Goal: Share content: Share content

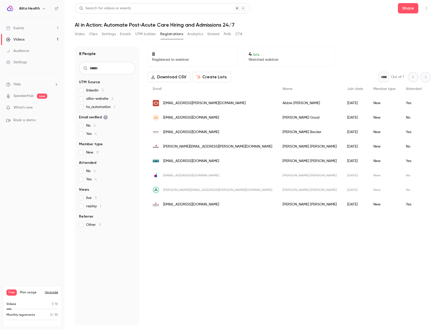
click at [25, 39] on link "Videos 1" at bounding box center [32, 39] width 65 height 11
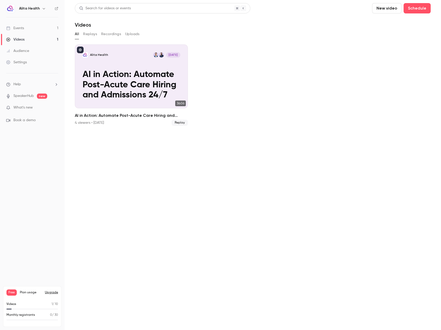
click at [108, 30] on button "Recordings" at bounding box center [111, 34] width 20 height 8
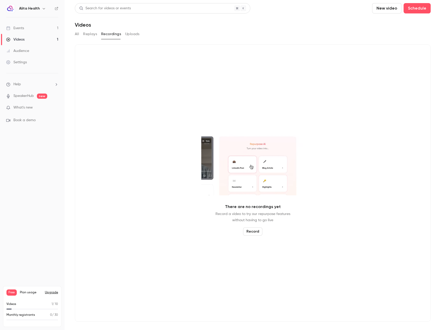
click at [83, 35] on button "Replays" at bounding box center [90, 34] width 14 height 8
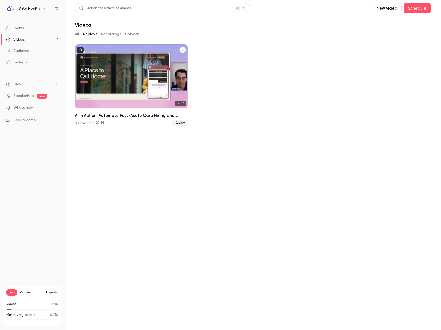
click at [181, 123] on span "Replay" at bounding box center [180, 123] width 16 height 6
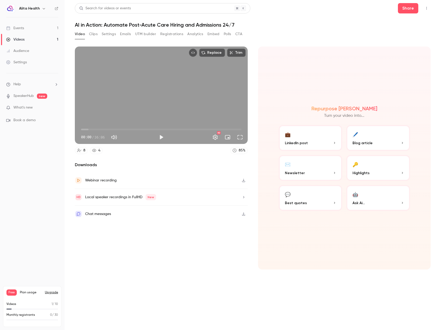
click at [242, 195] on icon "button" at bounding box center [244, 197] width 4 height 4
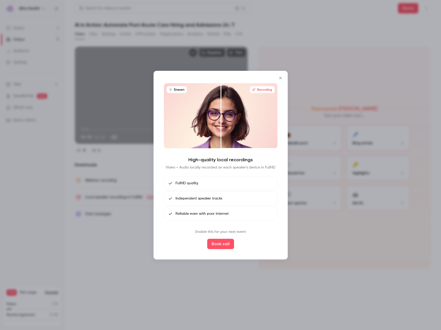
click at [279, 79] on icon "Close" at bounding box center [280, 78] width 2 height 2
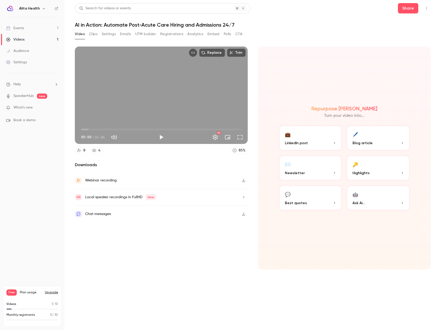
click at [245, 182] on button "button" at bounding box center [244, 180] width 8 height 8
click at [93, 36] on button "Clips" at bounding box center [93, 34] width 9 height 8
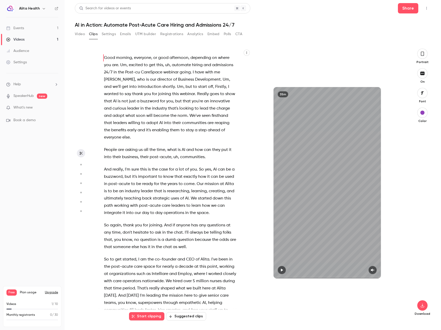
click at [420, 52] on icon "button" at bounding box center [422, 54] width 4 height 6
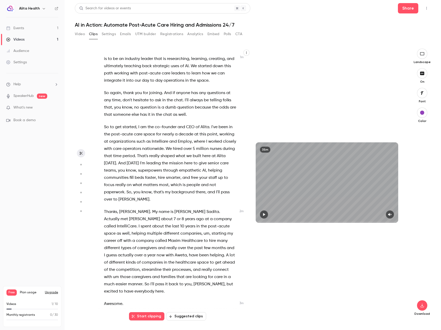
scroll to position [186, 0]
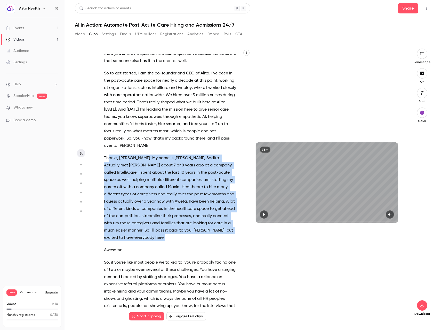
drag, startPoint x: 113, startPoint y: 173, endPoint x: 109, endPoint y: 159, distance: 14.0
click at [109, 159] on div "Good morning , everyone , or good afternoon , depending on where you are . Um ,…" at bounding box center [173, 185] width 150 height 263
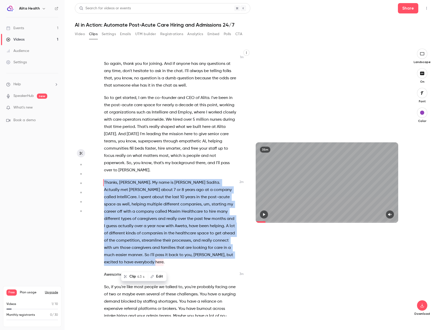
scroll to position [159, 0]
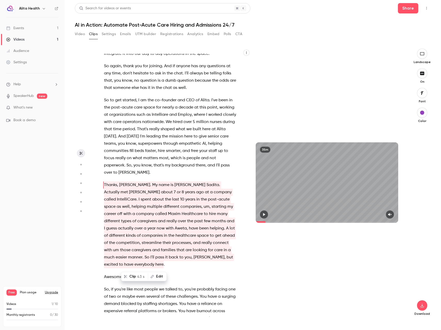
click at [143, 268] on div "Clip 43 s Edit" at bounding box center [146, 276] width 42 height 17
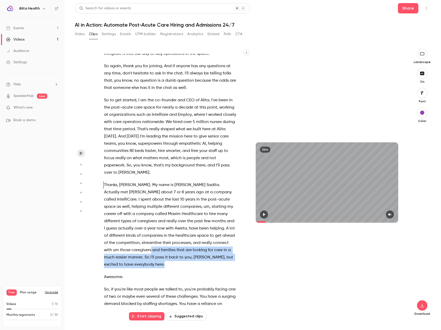
drag, startPoint x: 140, startPoint y: 265, endPoint x: 134, endPoint y: 251, distance: 14.5
click at [134, 251] on p "Thanks , [PERSON_NAME] . My name is [PERSON_NAME] . Actually met [PERSON_NAME] …" at bounding box center [170, 224] width 132 height 87
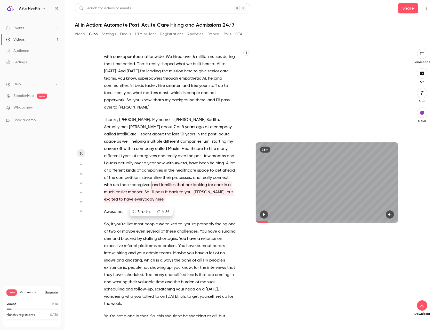
click at [204, 203] on div "Good morning , everyone , or good afternoon , depending on where you are . Um ,…" at bounding box center [173, 185] width 150 height 263
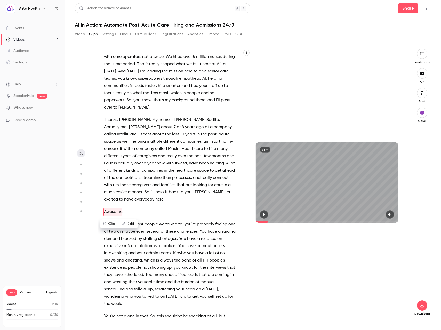
type input "*****"
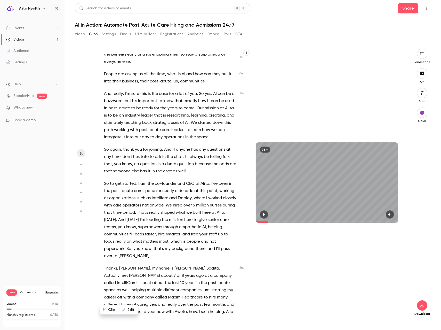
scroll to position [0, 0]
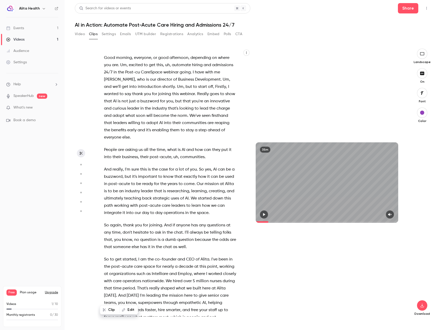
click at [113, 34] on button "Settings" at bounding box center [109, 34] width 14 height 8
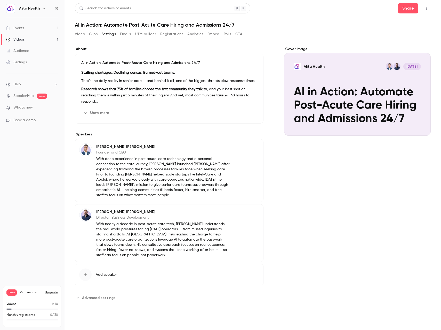
click at [205, 31] on div "Video Clips Settings Emails UTM builder Registrations Analytics Embed Polls CTA" at bounding box center [159, 34] width 168 height 8
click at [186, 36] on div "Video Clips Settings Emails UTM builder Registrations Analytics Embed Polls CTA" at bounding box center [159, 34] width 168 height 8
click at [194, 35] on button "Analytics" at bounding box center [195, 34] width 16 height 8
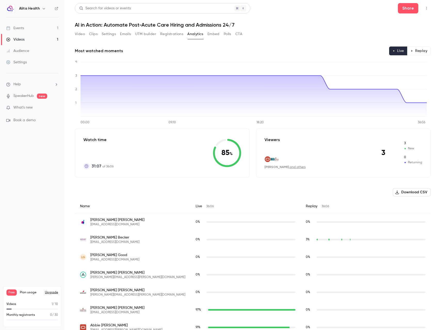
click at [214, 34] on button "Embed" at bounding box center [214, 34] width 12 height 8
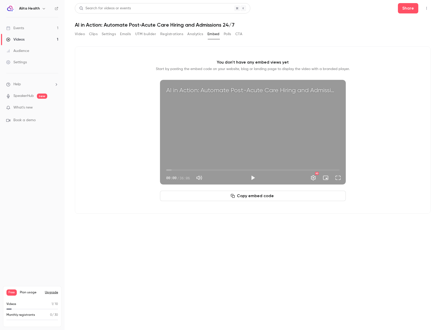
click at [96, 33] on button "Clips" at bounding box center [93, 34] width 9 height 8
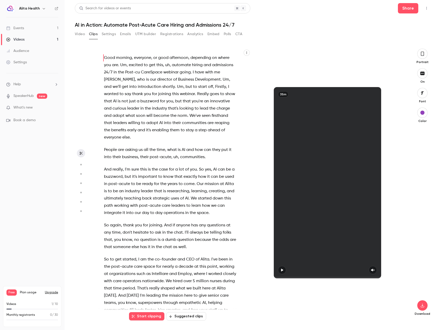
click at [78, 33] on button "Video" at bounding box center [80, 34] width 10 height 8
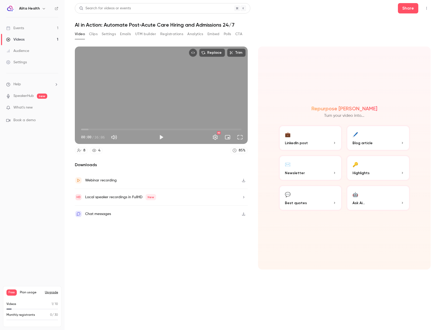
click at [165, 31] on button "Registrations" at bounding box center [171, 34] width 23 height 8
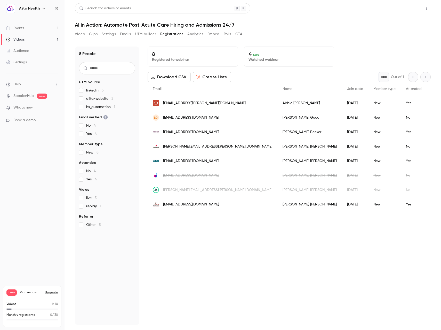
click at [417, 7] on button "Share" at bounding box center [408, 8] width 20 height 10
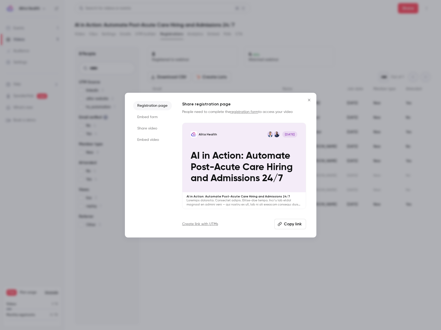
click at [151, 116] on li "Embed form" at bounding box center [152, 116] width 39 height 9
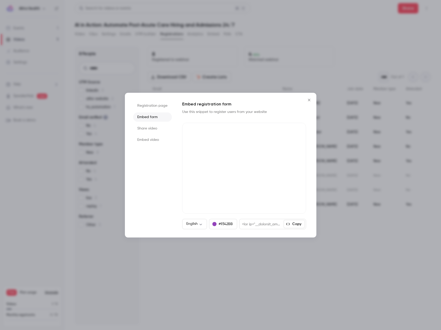
click at [154, 129] on li "Share video" at bounding box center [152, 128] width 39 height 9
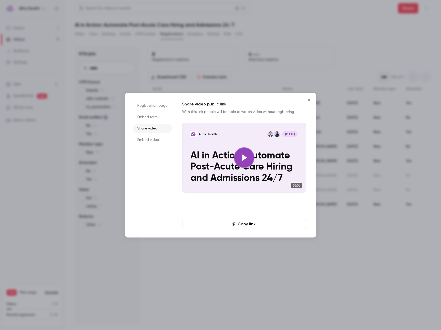
click at [142, 139] on li "Embed video" at bounding box center [152, 139] width 39 height 9
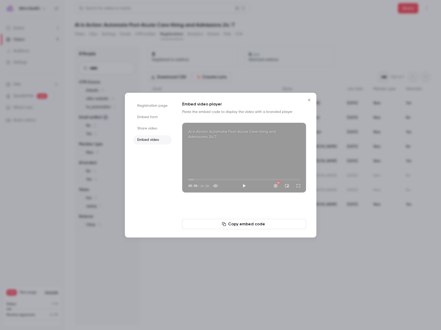
click at [309, 100] on icon "Close" at bounding box center [309, 100] width 6 height 4
